Goal: Register for event/course

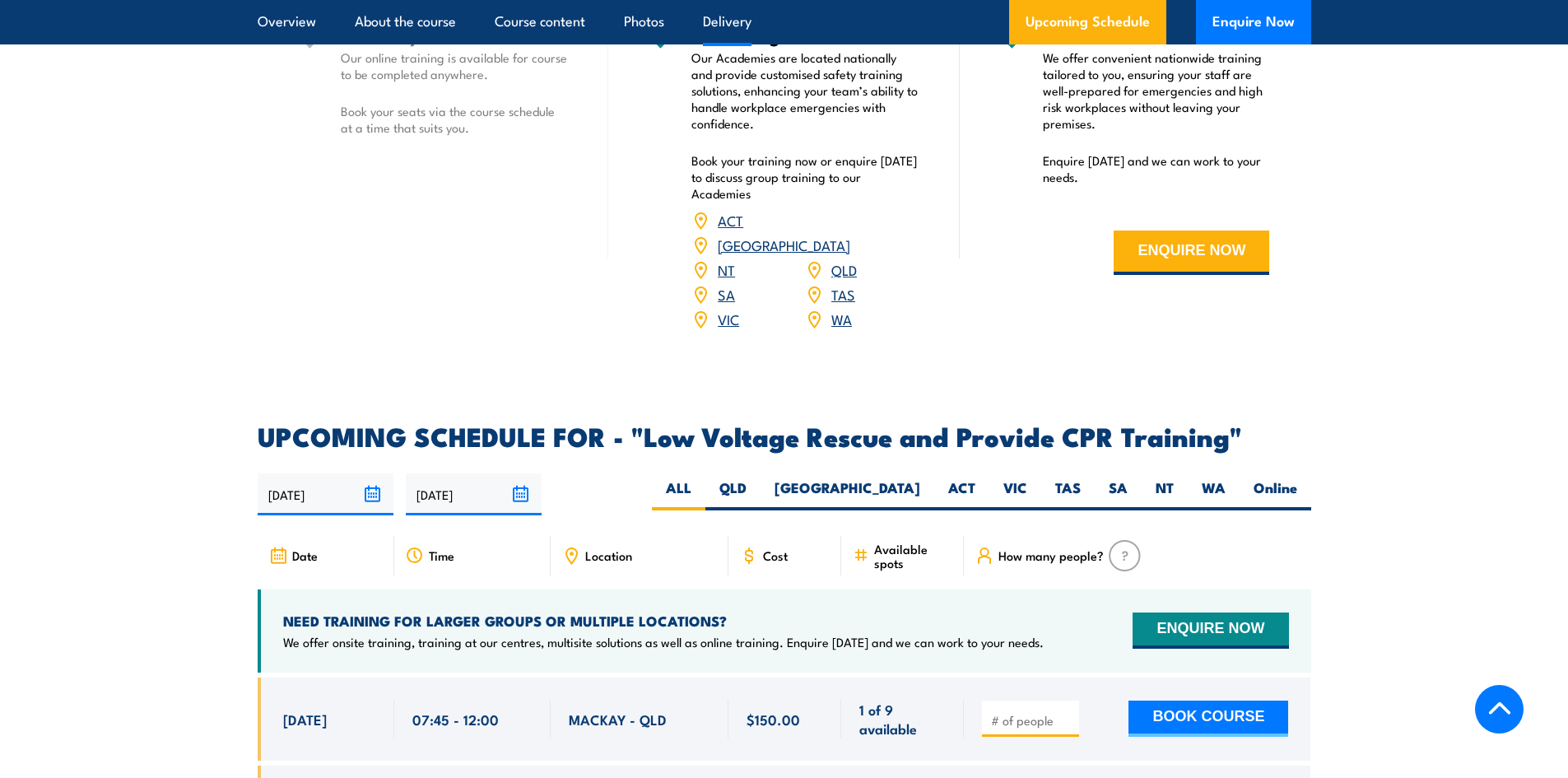
scroll to position [2470, 0]
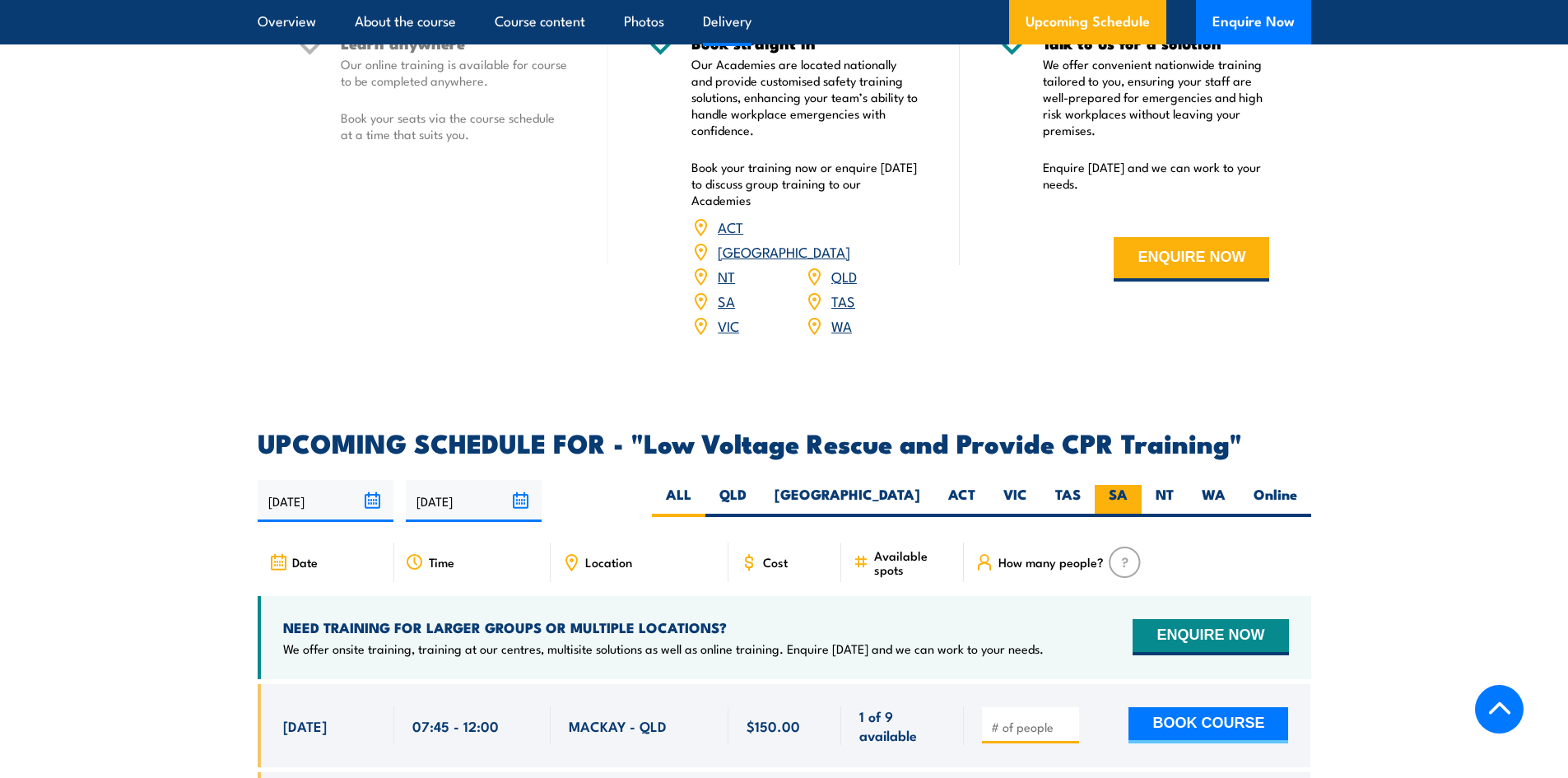
click at [1110, 485] on label "SA" at bounding box center [1118, 501] width 47 height 32
click at [1128, 485] on input "SA" at bounding box center [1133, 490] width 11 height 11
radio input "true"
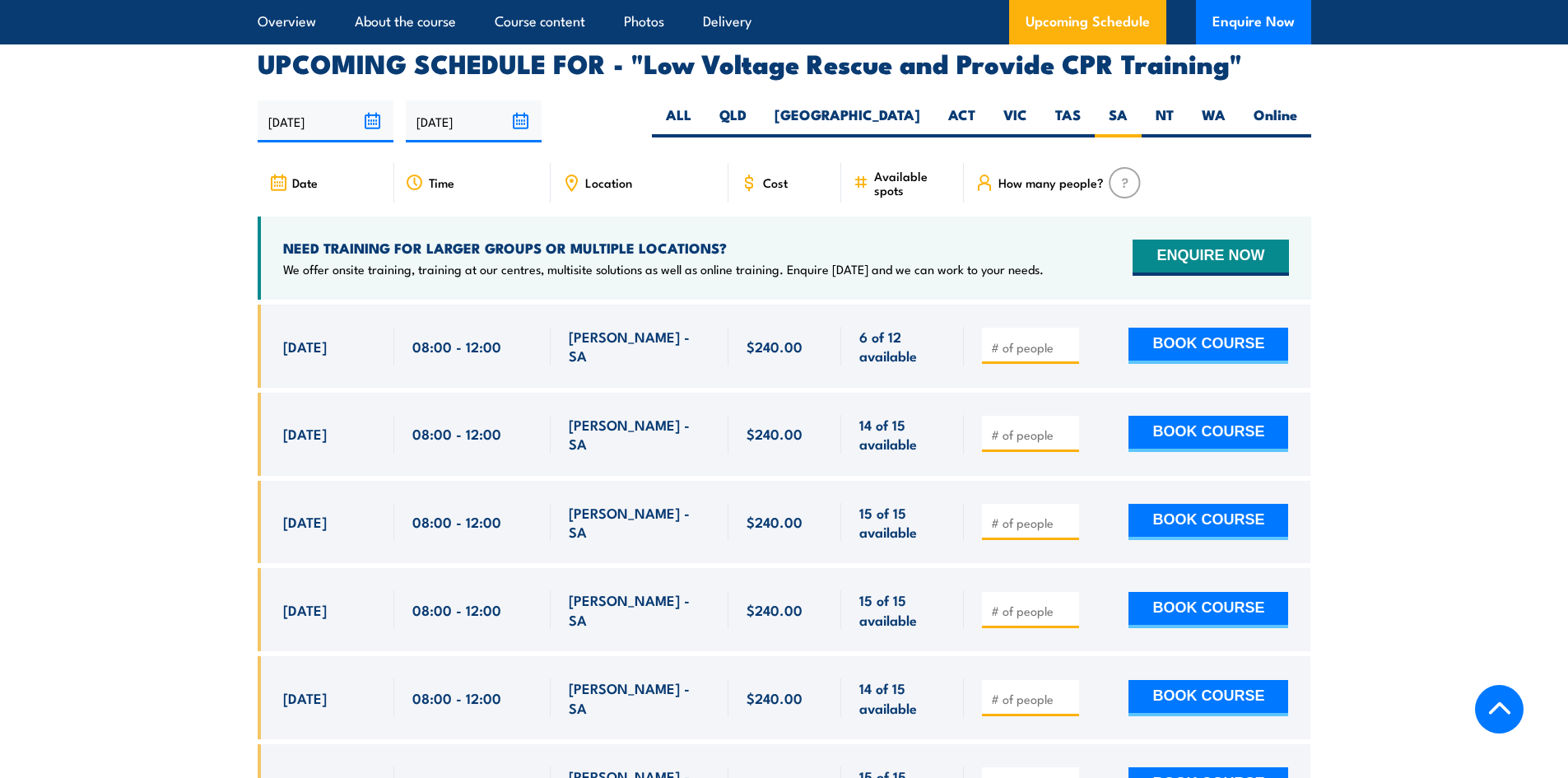
scroll to position [2852, 0]
